Goal: Task Accomplishment & Management: Manage account settings

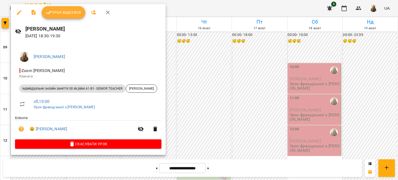
scroll to position [285, 0]
click at [62, 9] on span "Урок відбувся" at bounding box center [63, 12] width 35 height 6
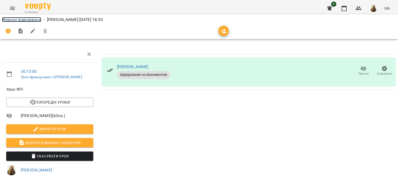
click at [27, 19] on link "Журнал відвідувань" at bounding box center [21, 19] width 39 height 5
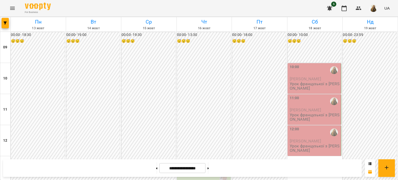
scroll to position [285, 0]
click at [373, 5] on img "button" at bounding box center [373, 8] width 7 height 7
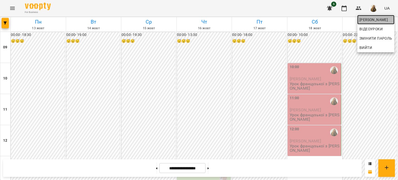
click at [370, 19] on span "[PERSON_NAME]" at bounding box center [376, 20] width 33 height 6
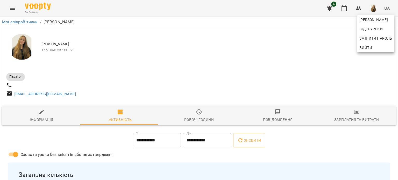
click at [359, 118] on div at bounding box center [199, 90] width 398 height 180
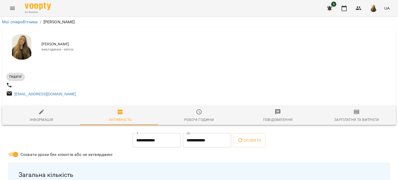
click at [356, 113] on icon "button" at bounding box center [357, 112] width 6 height 6
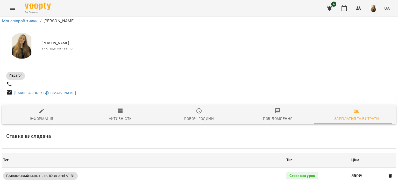
scroll to position [698, 0]
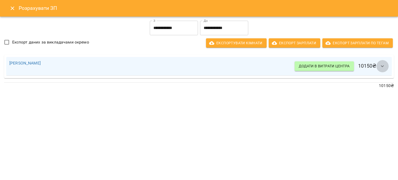
click at [383, 67] on icon "button" at bounding box center [382, 66] width 3 height 2
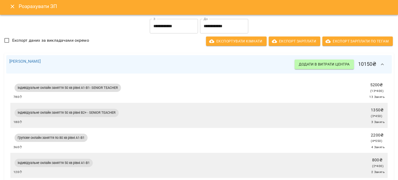
scroll to position [0, 0]
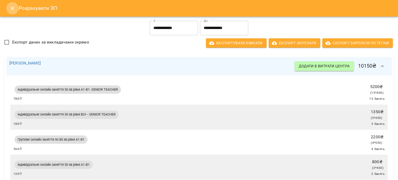
click at [11, 8] on icon "Close" at bounding box center [12, 8] width 6 height 6
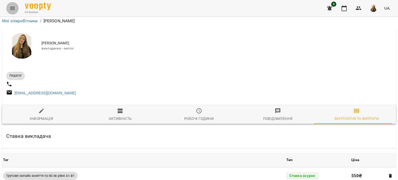
click at [15, 9] on icon "Menu" at bounding box center [12, 8] width 6 height 6
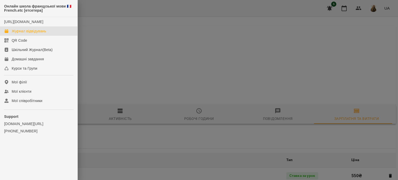
click at [32, 34] on div "Журнал відвідувань" at bounding box center [29, 31] width 34 height 5
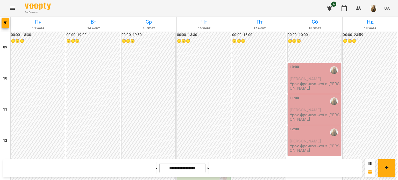
scroll to position [25, 0]
click at [209, 166] on button at bounding box center [208, 168] width 1 height 11
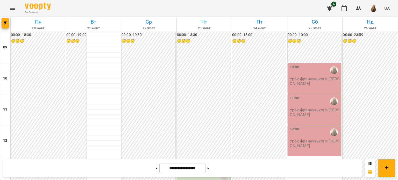
scroll to position [0, 0]
click at [209, 169] on button at bounding box center [208, 168] width 1 height 11
type input "**********"
click at [11, 9] on icon "Menu" at bounding box center [12, 8] width 6 height 6
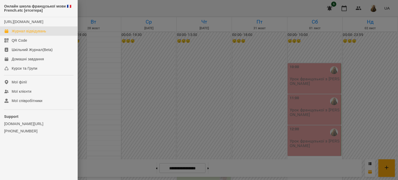
click at [32, 34] on div "Журнал відвідувань" at bounding box center [29, 31] width 34 height 5
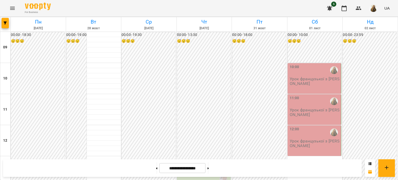
scroll to position [285, 0]
click at [156, 170] on button at bounding box center [156, 168] width 1 height 11
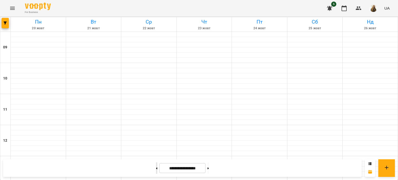
click at [156, 170] on button at bounding box center [156, 168] width 1 height 11
type input "**********"
